Goal: Information Seeking & Learning: Learn about a topic

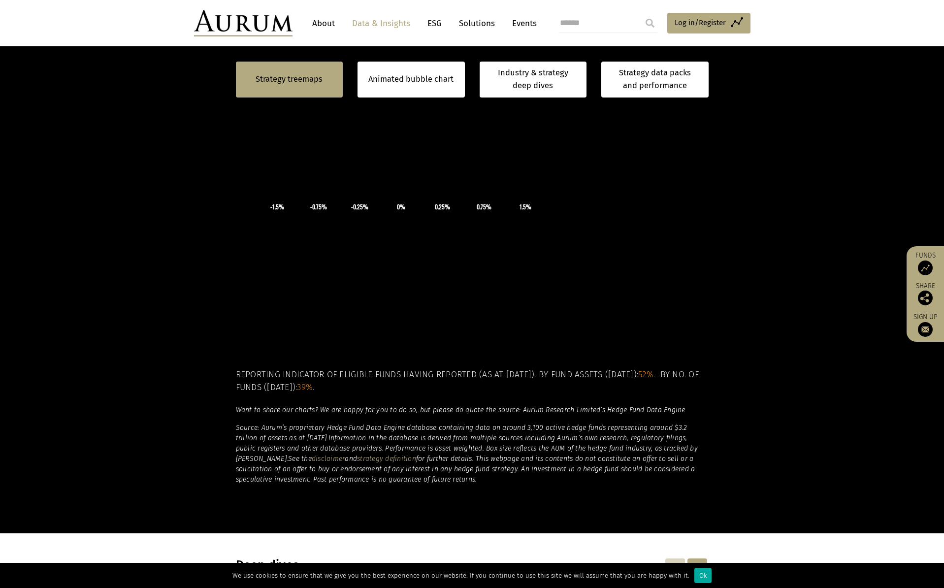
scroll to position [345, 0]
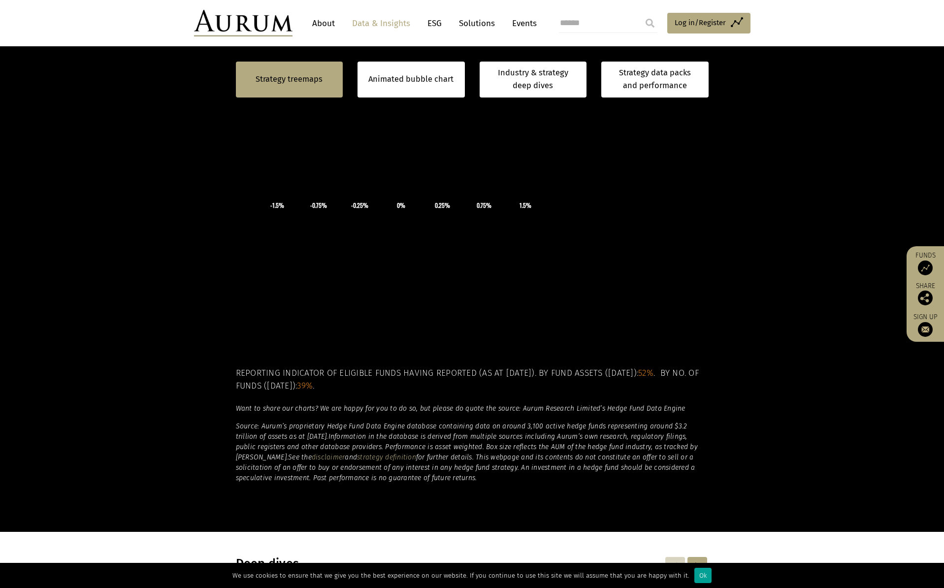
click at [703, 577] on div "Ok" at bounding box center [702, 575] width 17 height 15
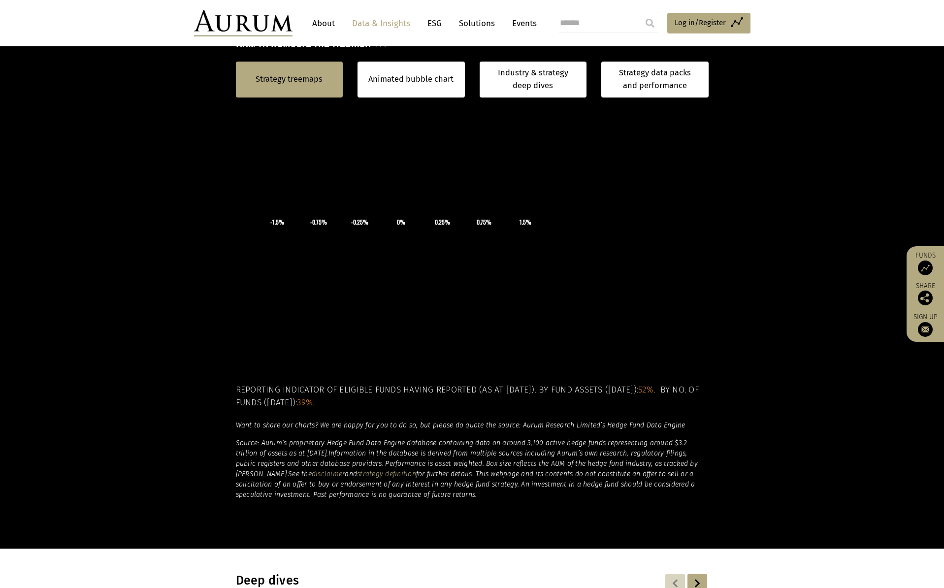
scroll to position [197, 0]
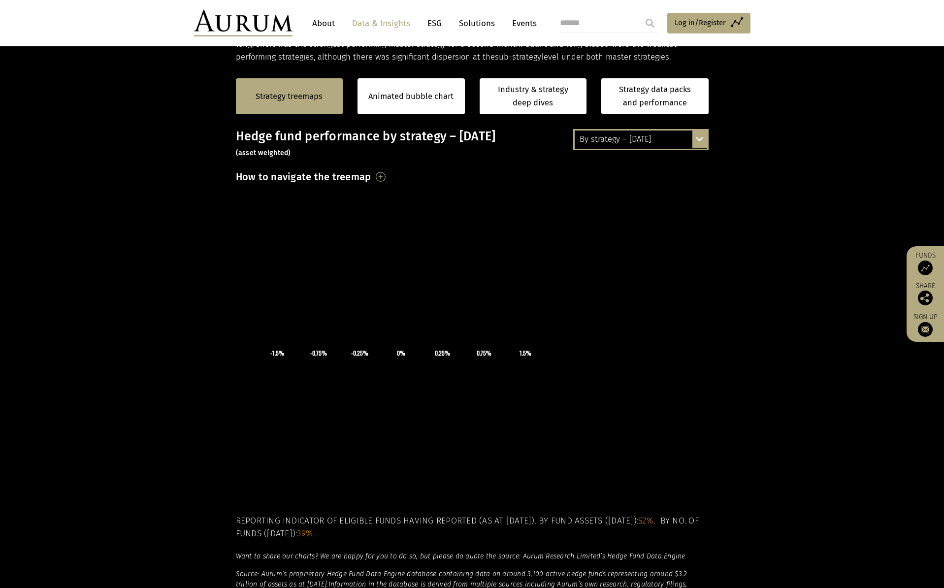
click at [698, 137] on div "By strategy – July 2025 By strategy – July 2025 By strategy – year to date 2016…" at bounding box center [640, 139] width 135 height 21
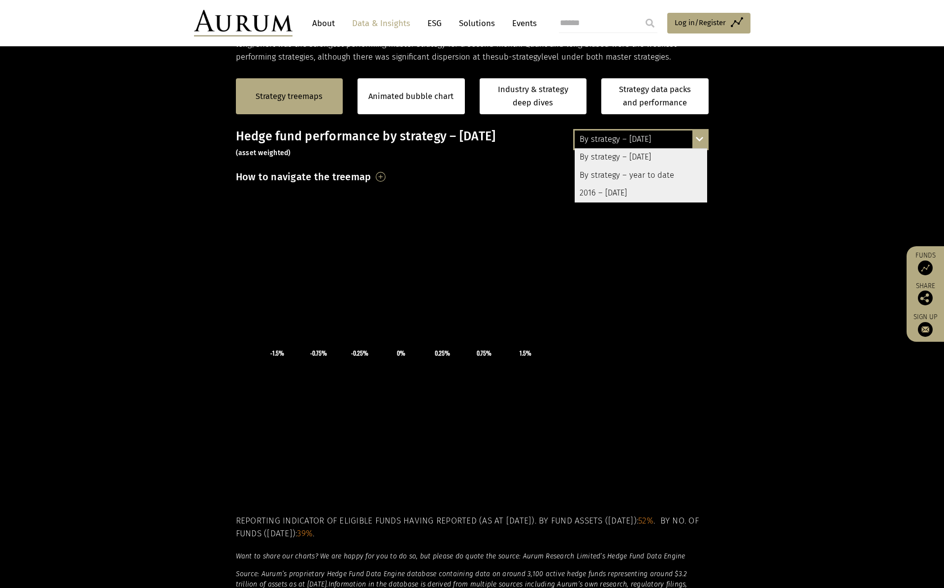
click at [649, 174] on div "By strategy – year to date" at bounding box center [641, 175] width 132 height 18
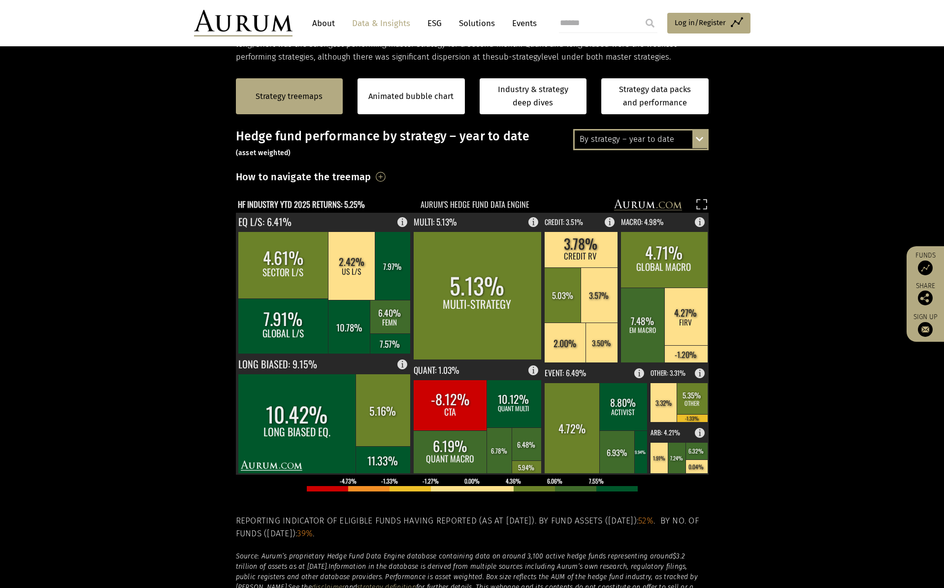
click at [371, 174] on h3 "How to navigate the treemap" at bounding box center [303, 176] width 135 height 17
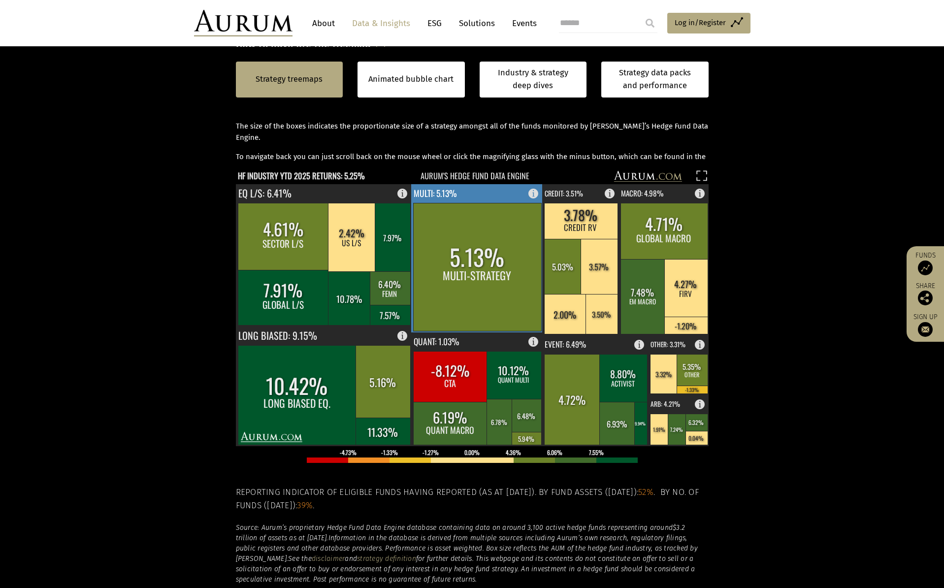
scroll to position [345, 0]
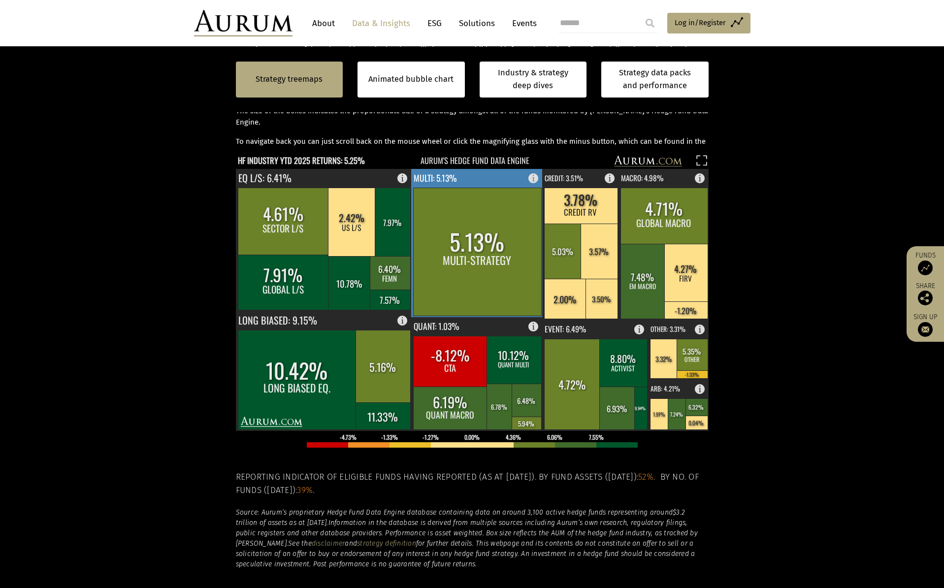
click at [504, 212] on rect at bounding box center [477, 252] width 128 height 128
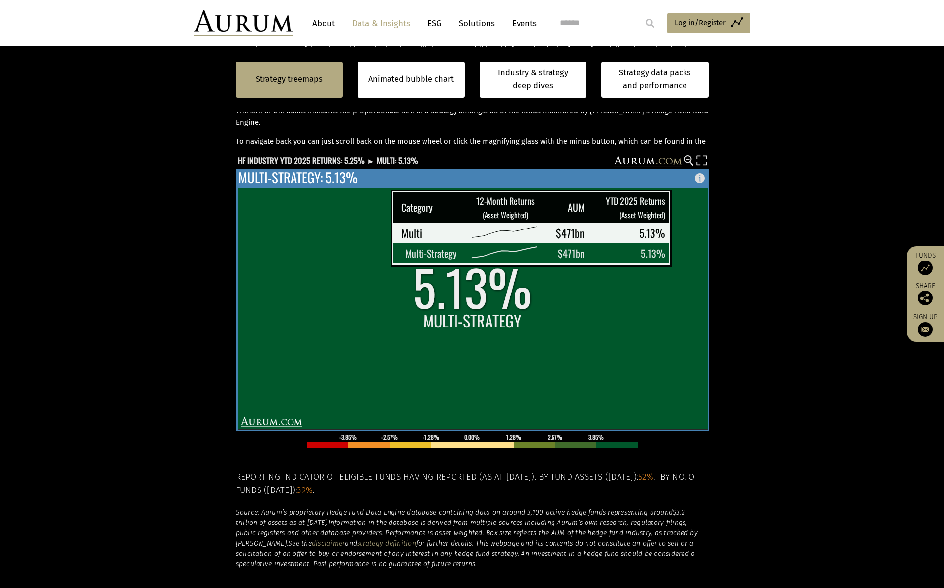
click at [677, 247] on rect at bounding box center [473, 309] width 470 height 242
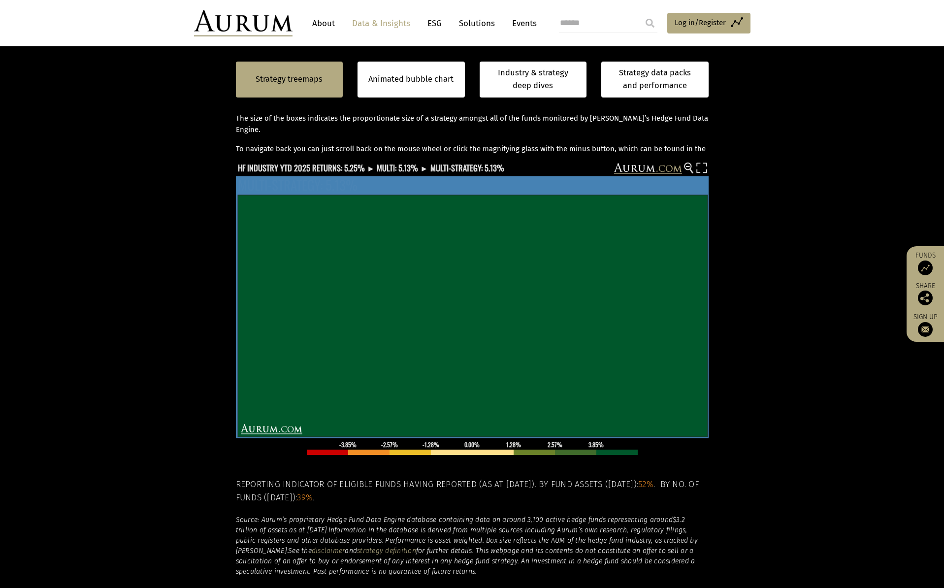
scroll to position [296, 0]
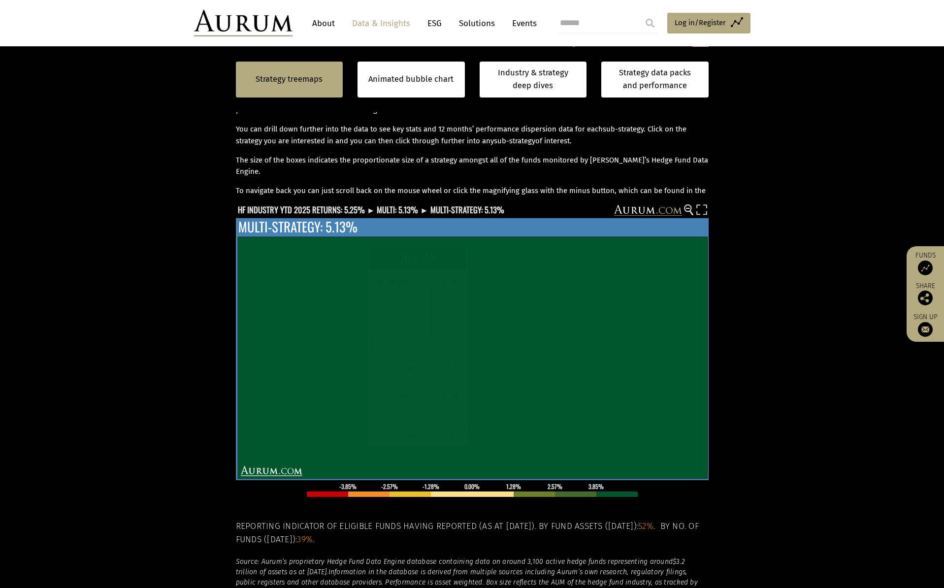
click at [548, 348] on icon "Aug-24 Sep-24 Oct-24 Nov-24 Dec-24 Jan-25 Feb-25 Mar-25 Apr-25 May-25 Jun-25 Ju…" at bounding box center [579, 375] width 218 height 150
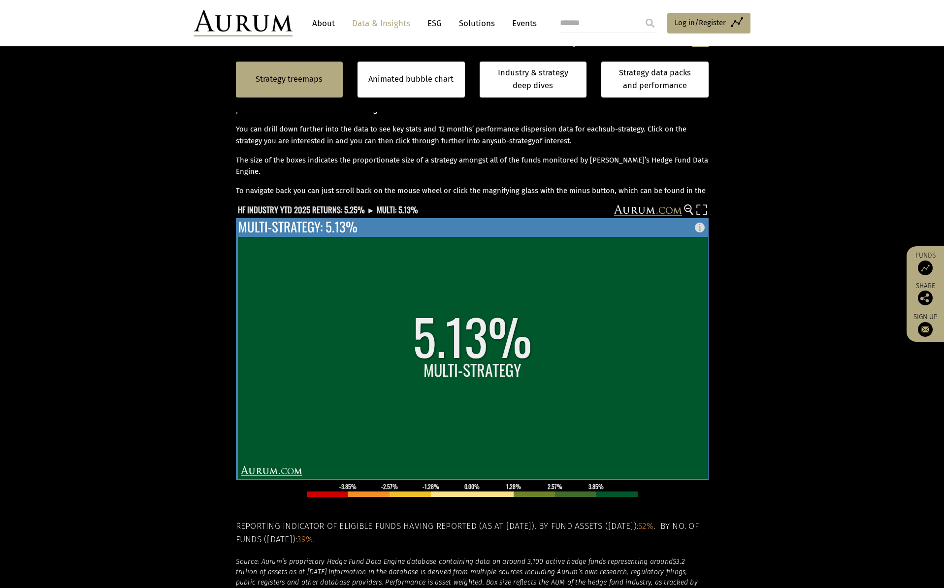
click at [547, 348] on rect at bounding box center [473, 358] width 470 height 242
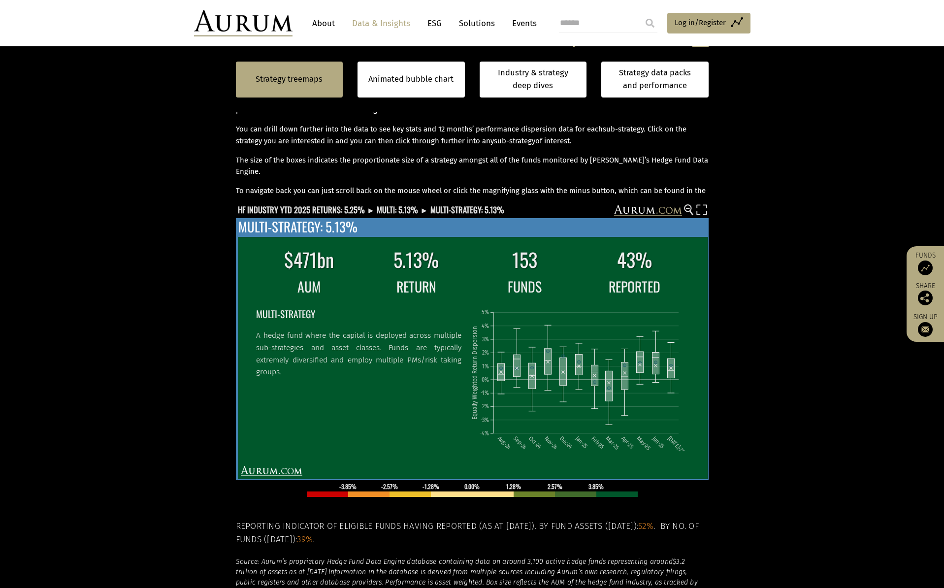
click at [547, 348] on icon "Aug-24 Sep-24 Oct-24 Nov-24 Dec-24 Jan-25 Feb-25 Mar-25 Apr-25 May-25 Jun-25 Ju…" at bounding box center [579, 375] width 218 height 150
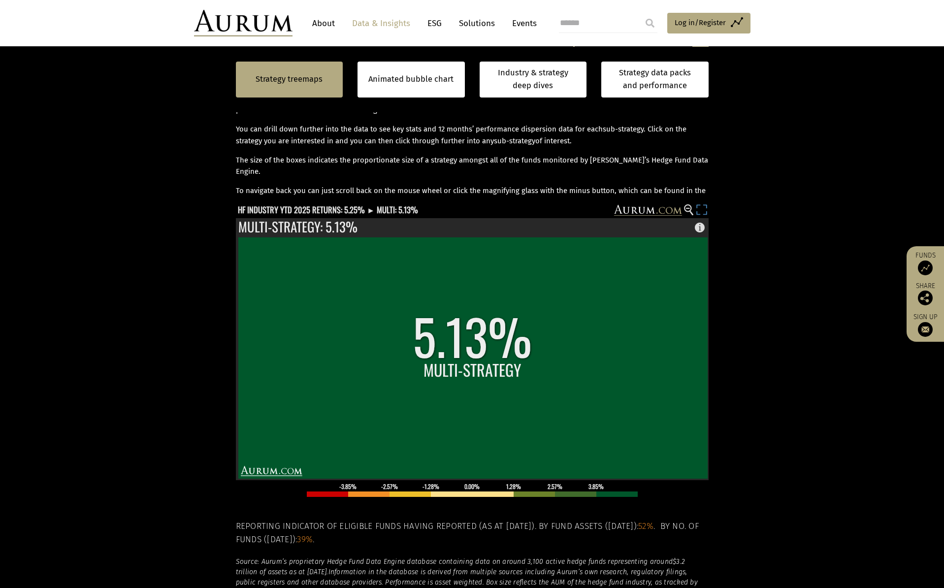
click at [702, 208] on rect at bounding box center [702, 211] width 14 height 14
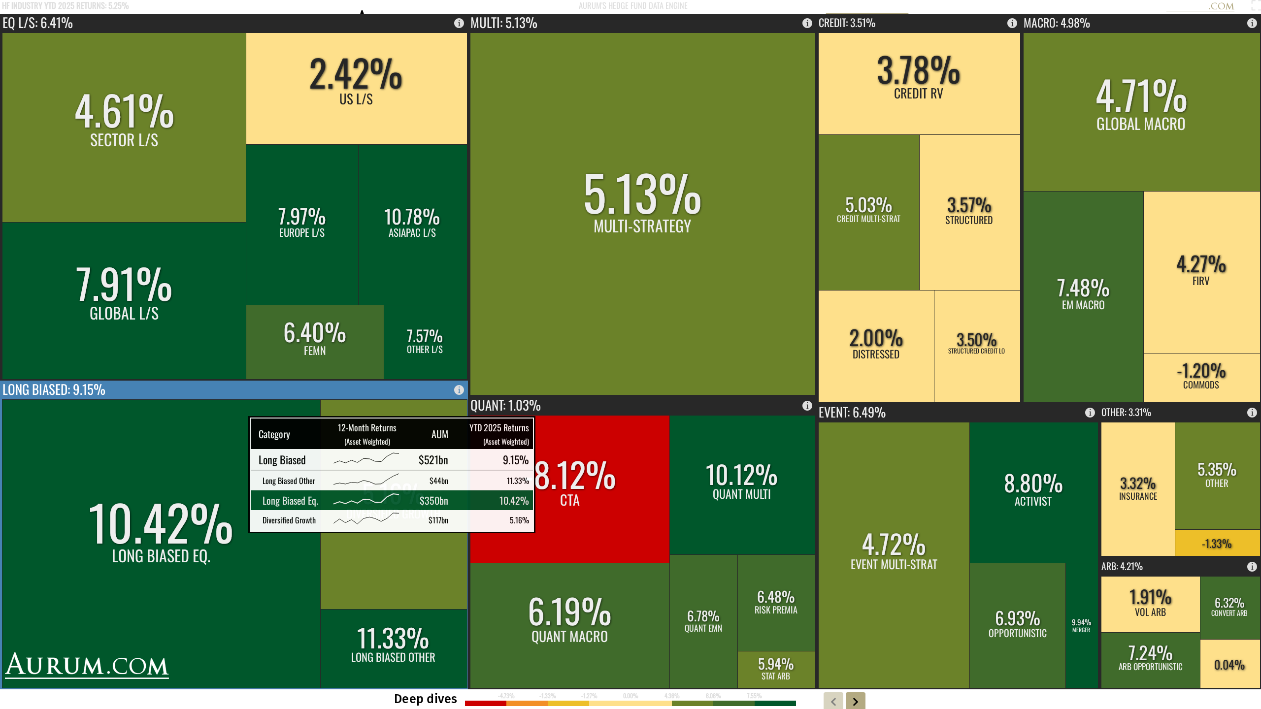
click at [224, 517] on rect at bounding box center [161, 543] width 319 height 289
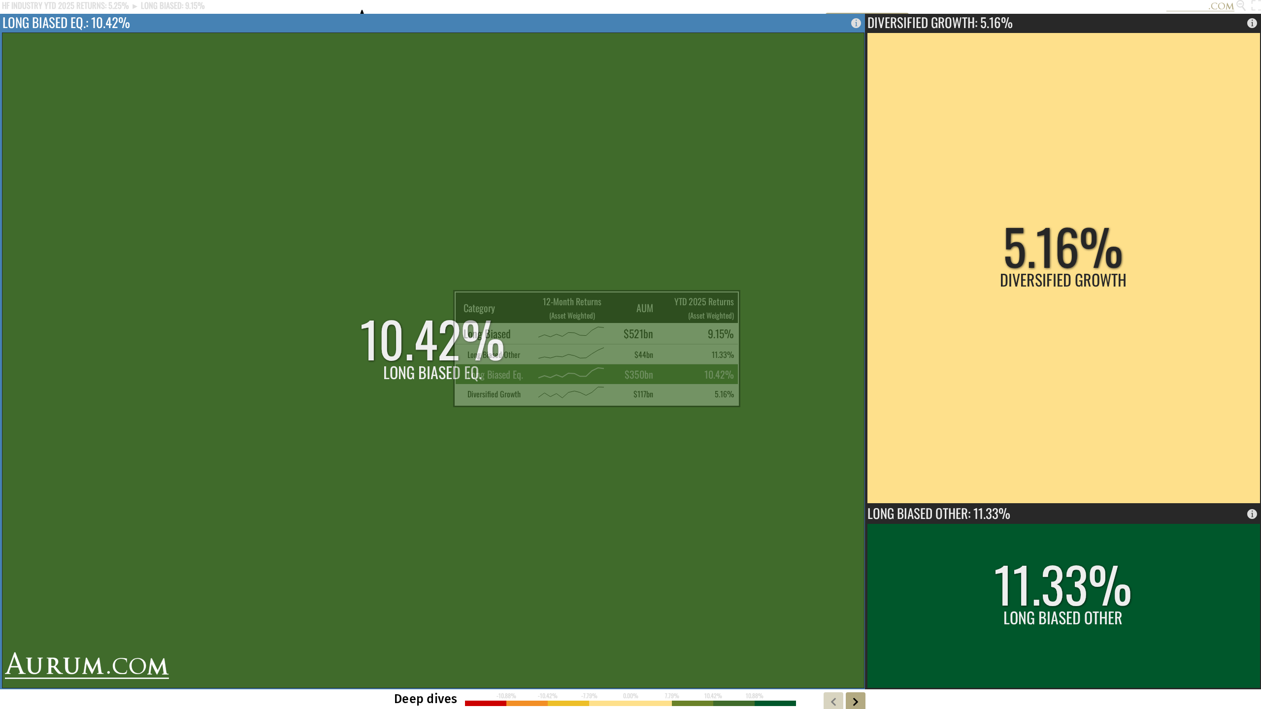
click at [429, 391] on rect at bounding box center [433, 361] width 862 height 656
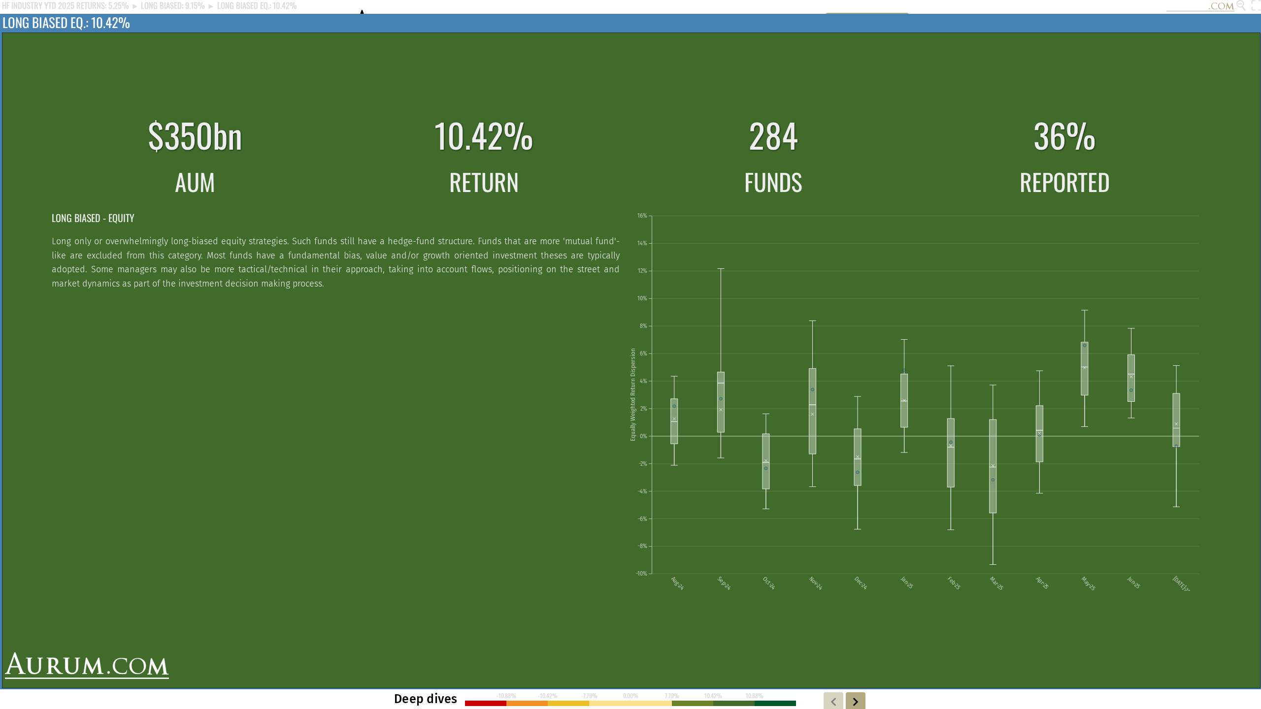
click at [435, 400] on td "LONG BIASED - EQUITY Long only or overwhelmingly long-biased equity strategies.…" at bounding box center [339, 399] width 576 height 392
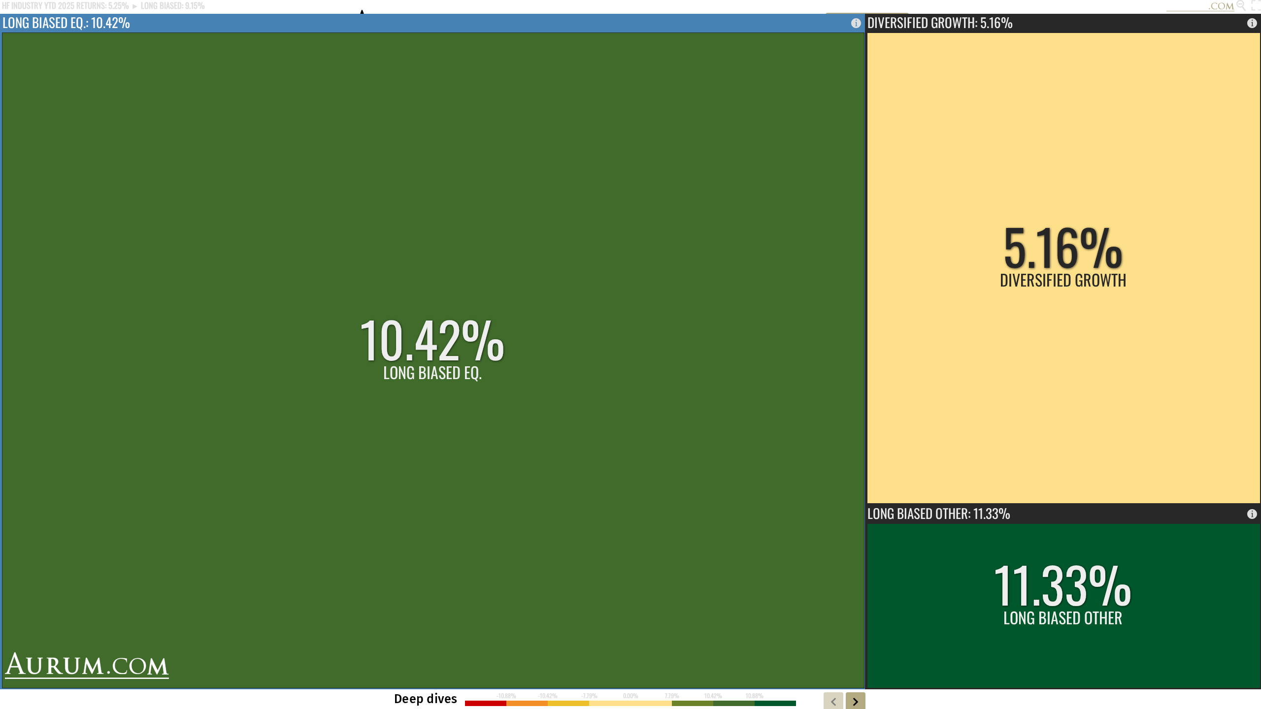
click at [435, 400] on rect at bounding box center [433, 361] width 862 height 656
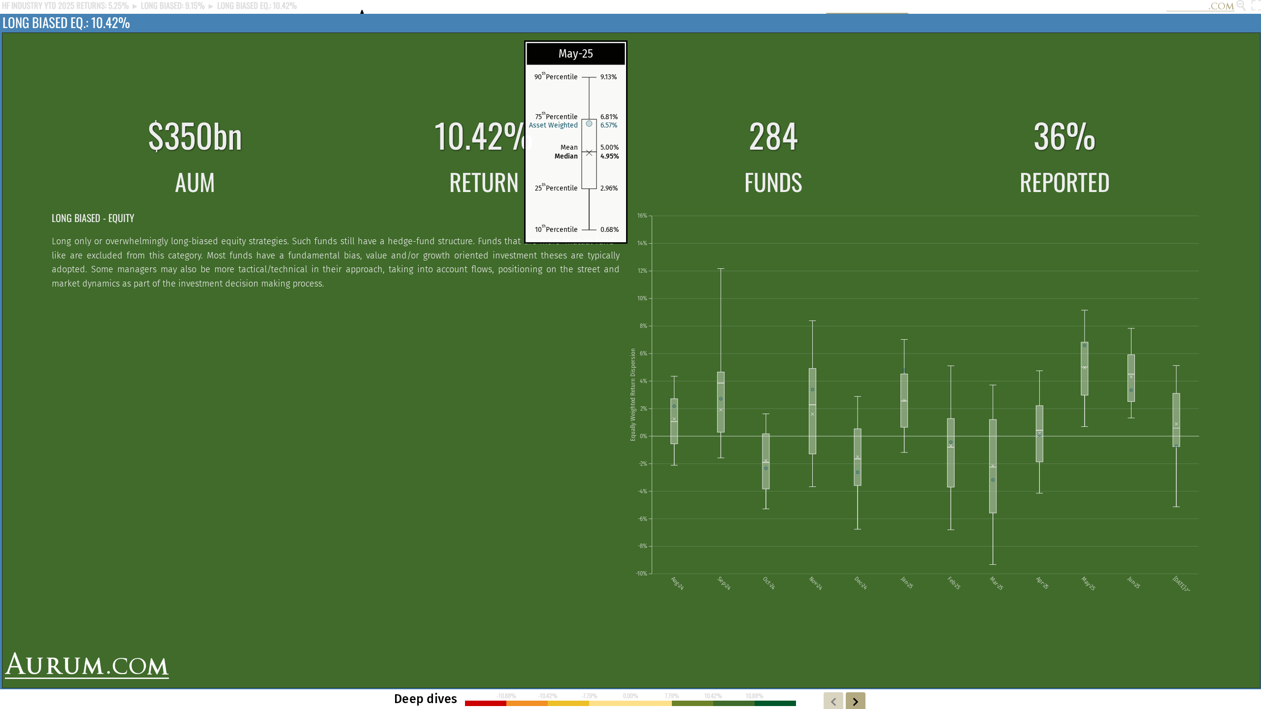
click at [944, 363] on rect at bounding box center [1084, 368] width 7 height 53
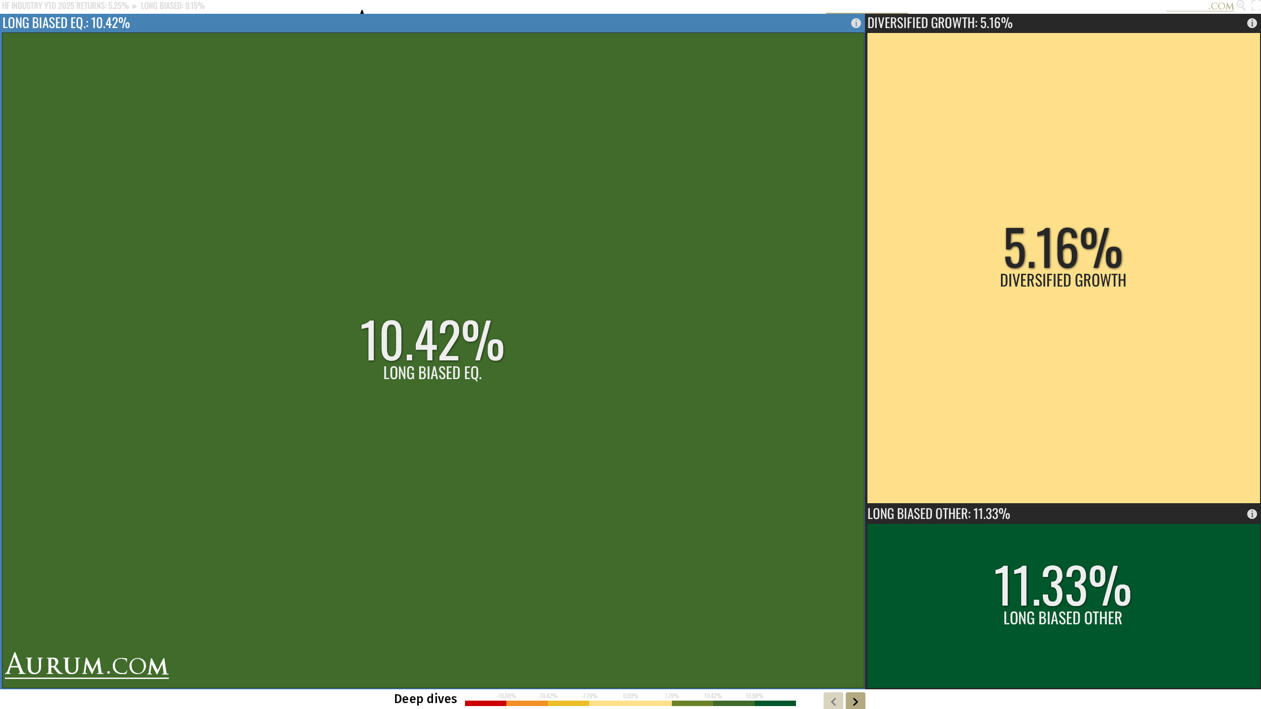
click at [768, 352] on rect at bounding box center [433, 361] width 862 height 656
